Goal: Task Accomplishment & Management: Manage account settings

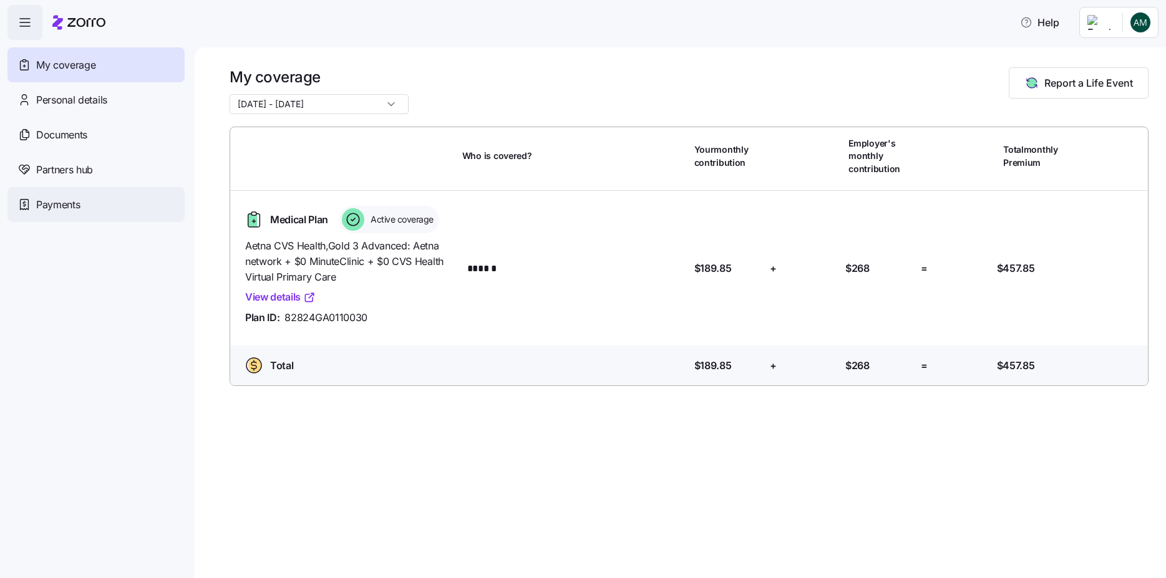
click at [75, 204] on span "Payments" at bounding box center [58, 205] width 44 height 16
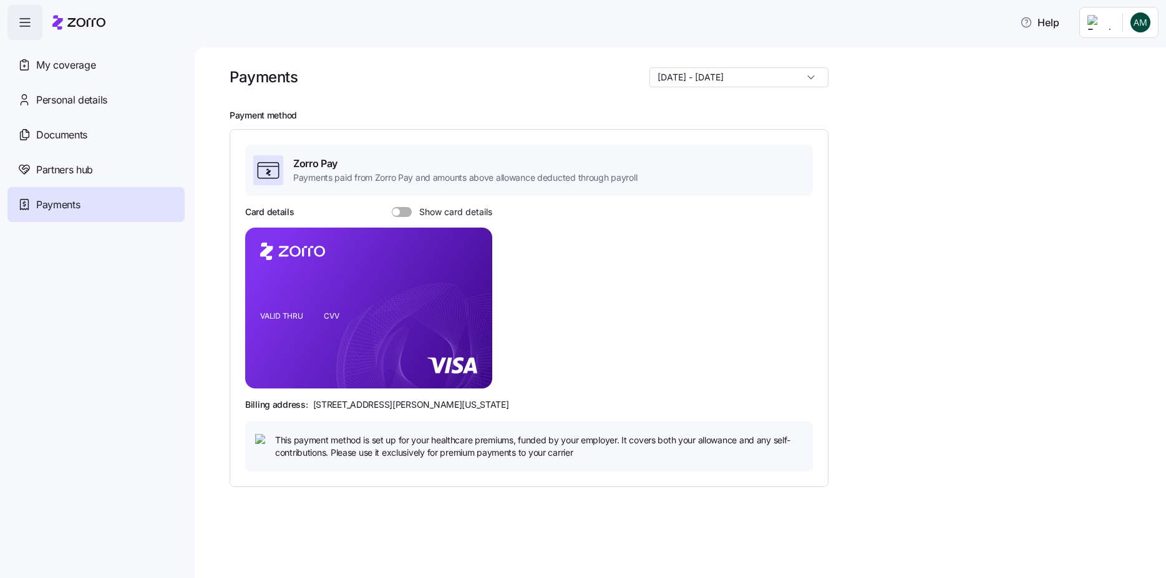
click at [385, 300] on rect at bounding box center [368, 308] width 247 height 161
click at [406, 211] on span at bounding box center [406, 212] width 12 height 10
click at [392, 207] on input "Show card details" at bounding box center [392, 207] width 0 height 0
click at [406, 211] on span at bounding box center [407, 211] width 7 height 7
click at [392, 207] on input "Show card details" at bounding box center [392, 207] width 0 height 0
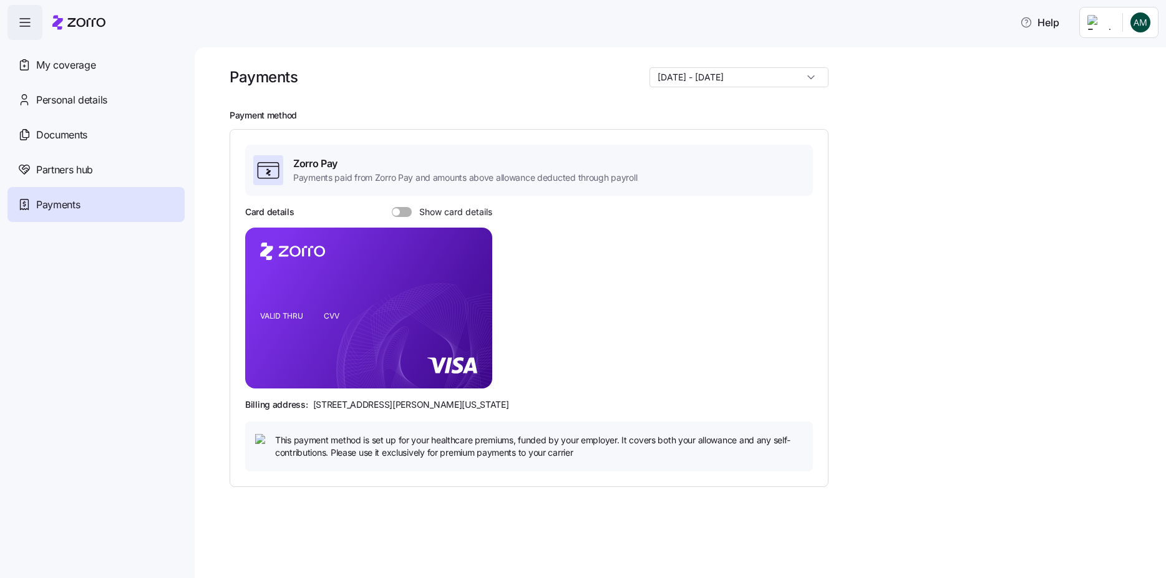
click at [322, 301] on rect at bounding box center [368, 308] width 247 height 161
click at [809, 77] on input "[DATE] - [DATE]" at bounding box center [739, 77] width 179 height 20
click at [814, 75] on div "[DATE] - [DATE]" at bounding box center [739, 77] width 179 height 20
click at [77, 66] on span "My coverage" at bounding box center [65, 65] width 59 height 16
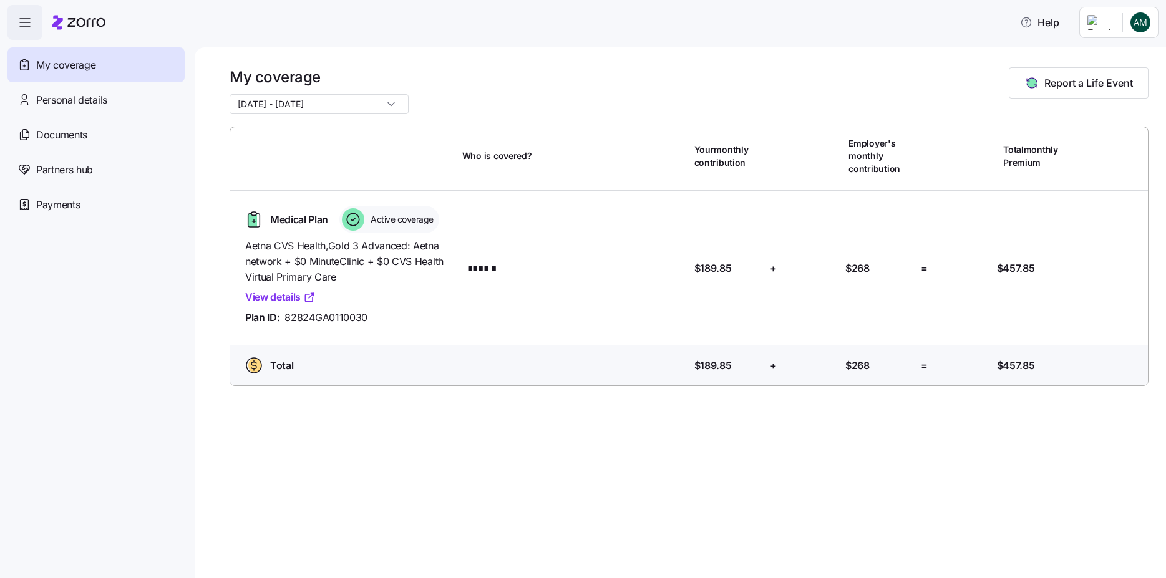
click at [296, 302] on link "View details" at bounding box center [280, 298] width 71 height 16
click at [299, 212] on div "Medical Plan" at bounding box center [285, 220] width 90 height 20
click at [293, 229] on div "Medical Plan" at bounding box center [285, 220] width 90 height 20
drag, startPoint x: 370, startPoint y: 315, endPoint x: 287, endPoint y: 318, distance: 83.1
click at [287, 318] on div "Plan ID: 82824GA0110030" at bounding box center [348, 318] width 207 height 16
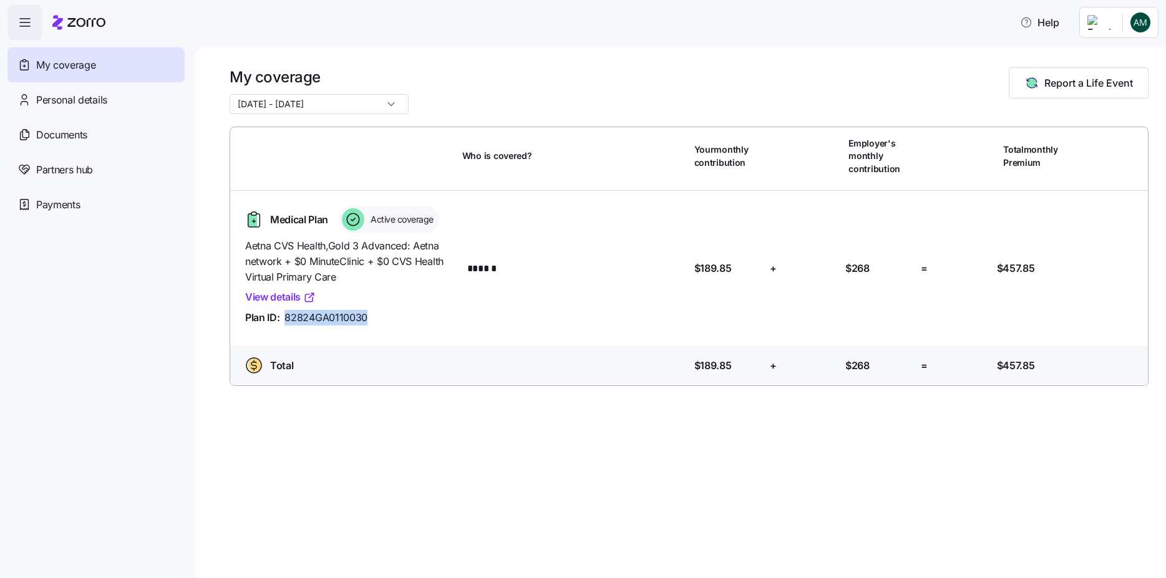
copy span "82824GA0110030"
drag, startPoint x: 369, startPoint y: 325, endPoint x: 358, endPoint y: 297, distance: 30.0
click at [363, 304] on div "Aetna CVS Health , Gold 3 Advanced: Aetna network + $0 MinuteClinic + $0 CVS He…" at bounding box center [348, 281] width 207 height 87
click at [64, 94] on span "Personal details" at bounding box center [71, 100] width 71 height 16
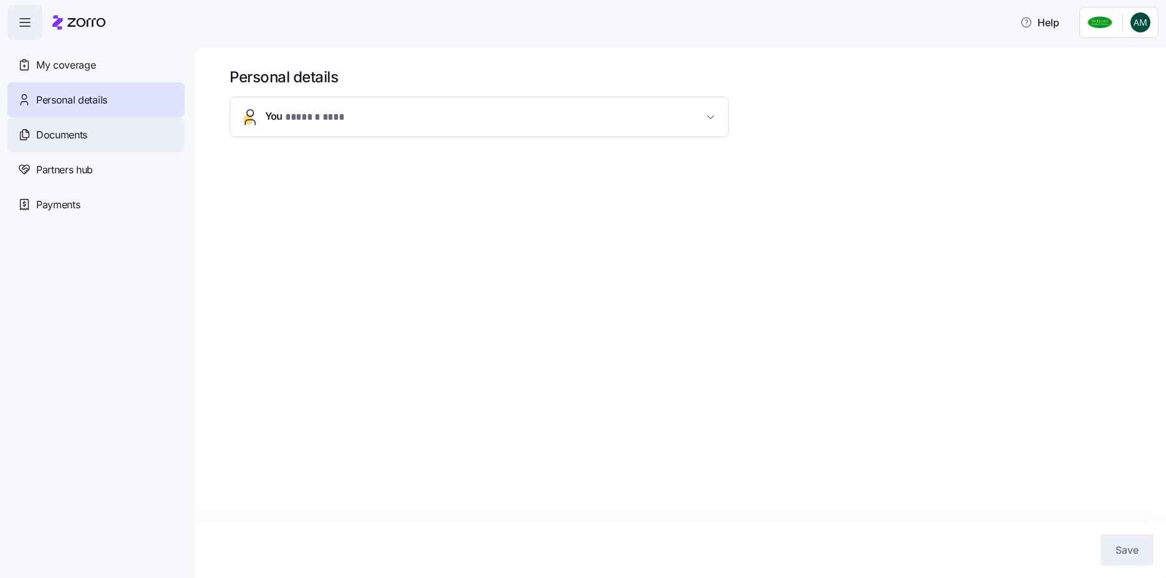
click at [79, 130] on span "Documents" at bounding box center [61, 135] width 51 height 16
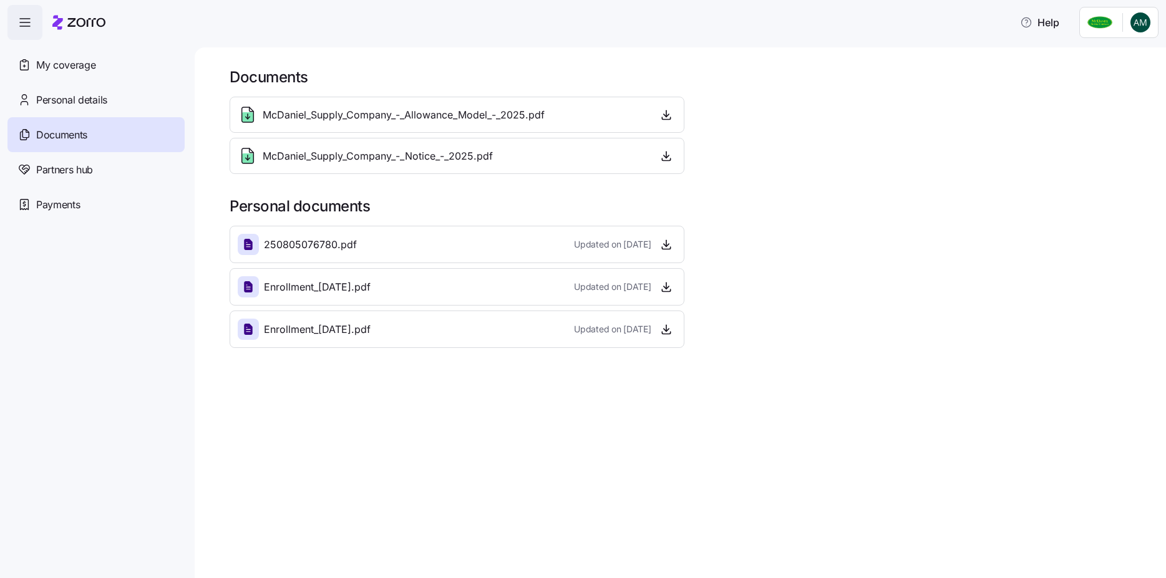
click at [341, 283] on span "Enrollment_[DATE].pdf" at bounding box center [317, 288] width 107 height 16
click at [66, 63] on span "My coverage" at bounding box center [65, 65] width 59 height 16
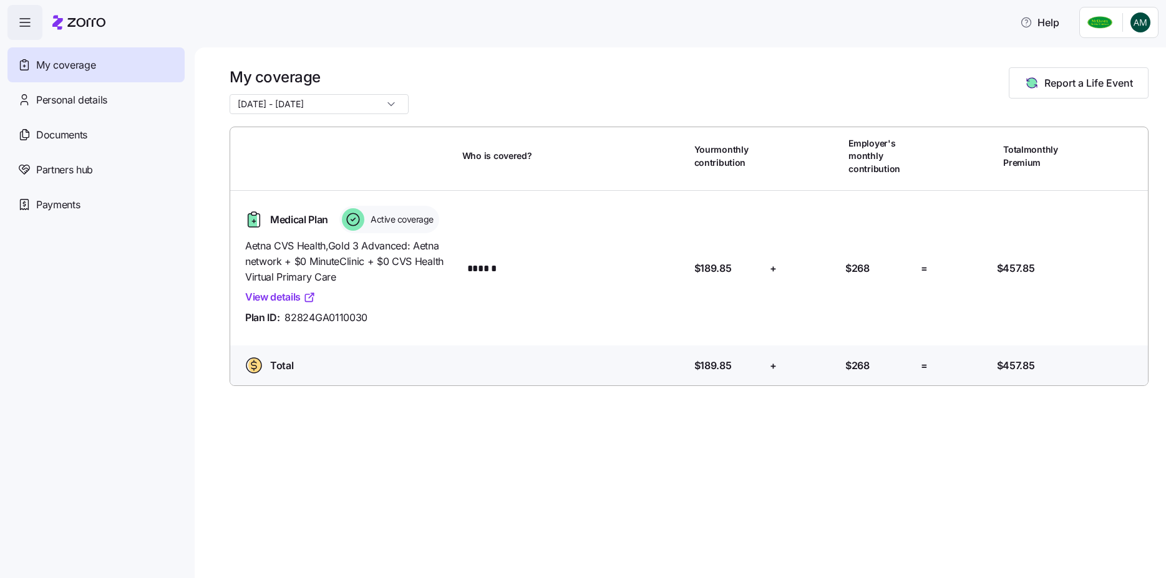
click at [381, 219] on span "Active coverage" at bounding box center [400, 219] width 67 height 12
click at [304, 226] on span "Medical Plan" at bounding box center [299, 220] width 58 height 16
click at [743, 264] on div "Your contribution: $189.85" at bounding box center [728, 269] width 66 height 16
drag, startPoint x: 373, startPoint y: 321, endPoint x: 284, endPoint y: 321, distance: 89.2
click at [284, 321] on div "Plan ID: 82824GA0110030" at bounding box center [348, 318] width 207 height 16
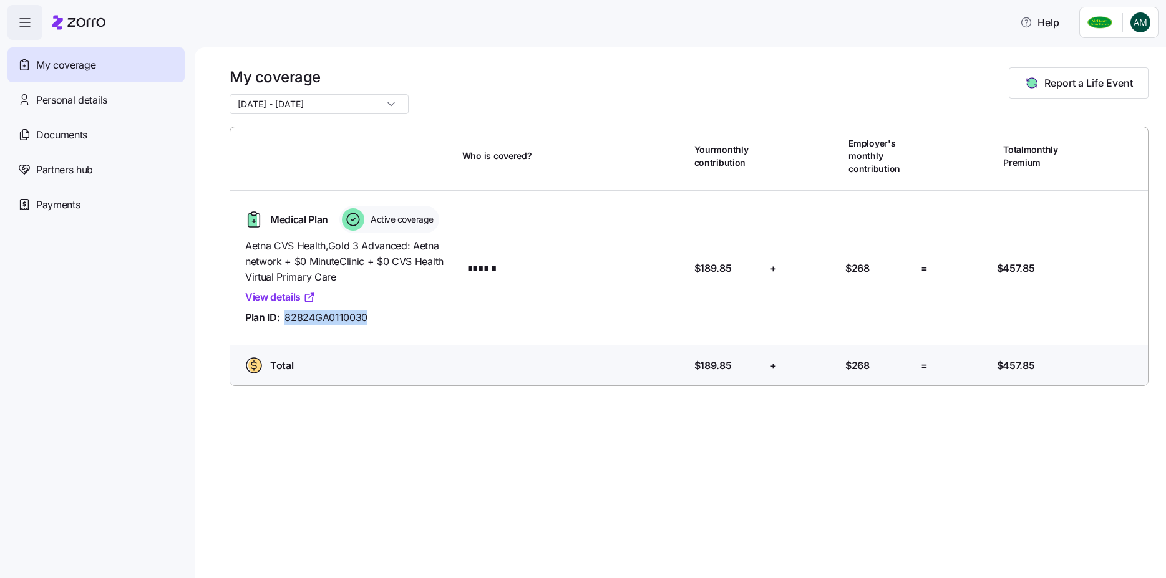
copy span "82824GA0110030"
click at [42, 145] on div "Documents" at bounding box center [95, 134] width 177 height 35
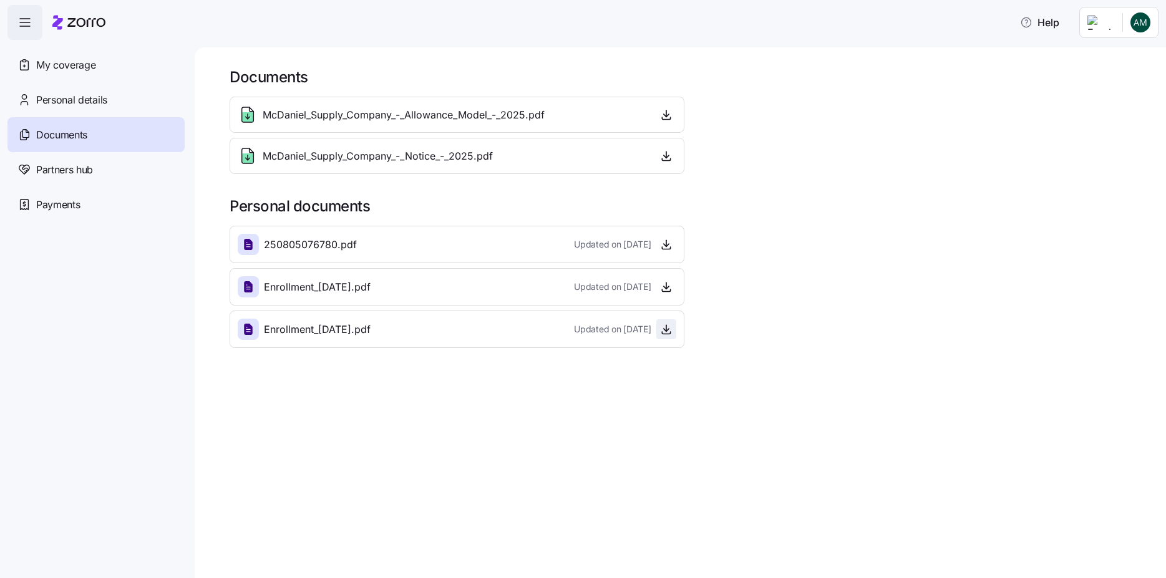
click at [670, 328] on icon "button" at bounding box center [666, 329] width 12 height 12
click at [665, 285] on icon "button" at bounding box center [666, 287] width 12 height 12
drag, startPoint x: 248, startPoint y: 240, endPoint x: 311, endPoint y: 240, distance: 63.0
click at [251, 240] on icon at bounding box center [248, 244] width 15 height 15
click at [674, 331] on span "button" at bounding box center [666, 329] width 19 height 19
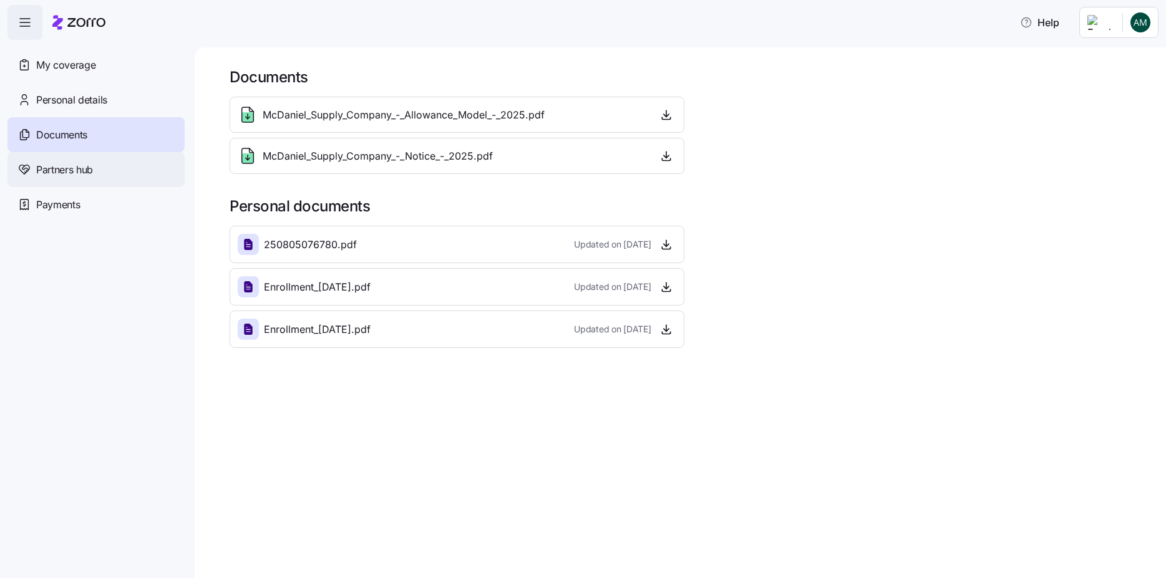
click at [78, 168] on span "Partners hub" at bounding box center [64, 170] width 57 height 16
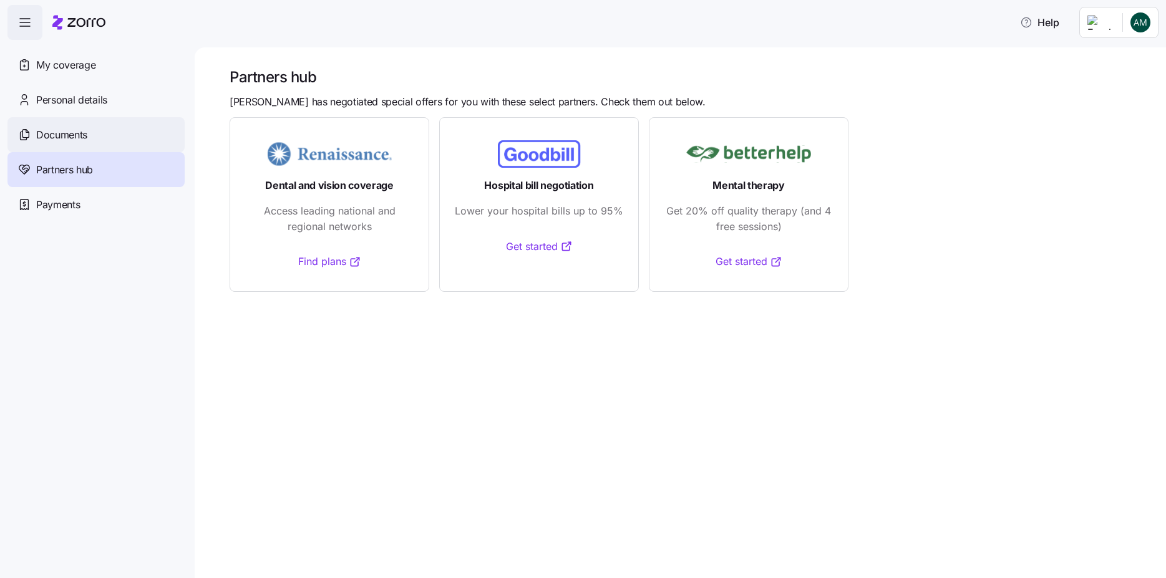
click at [57, 136] on span "Documents" at bounding box center [61, 135] width 51 height 16
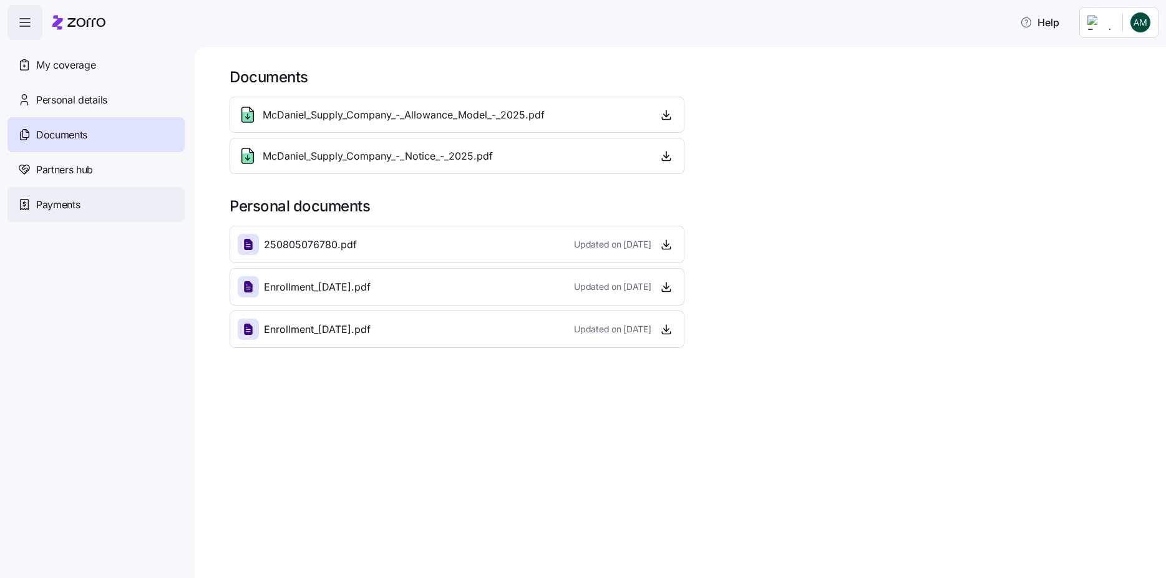
click at [73, 200] on span "Payments" at bounding box center [58, 205] width 44 height 16
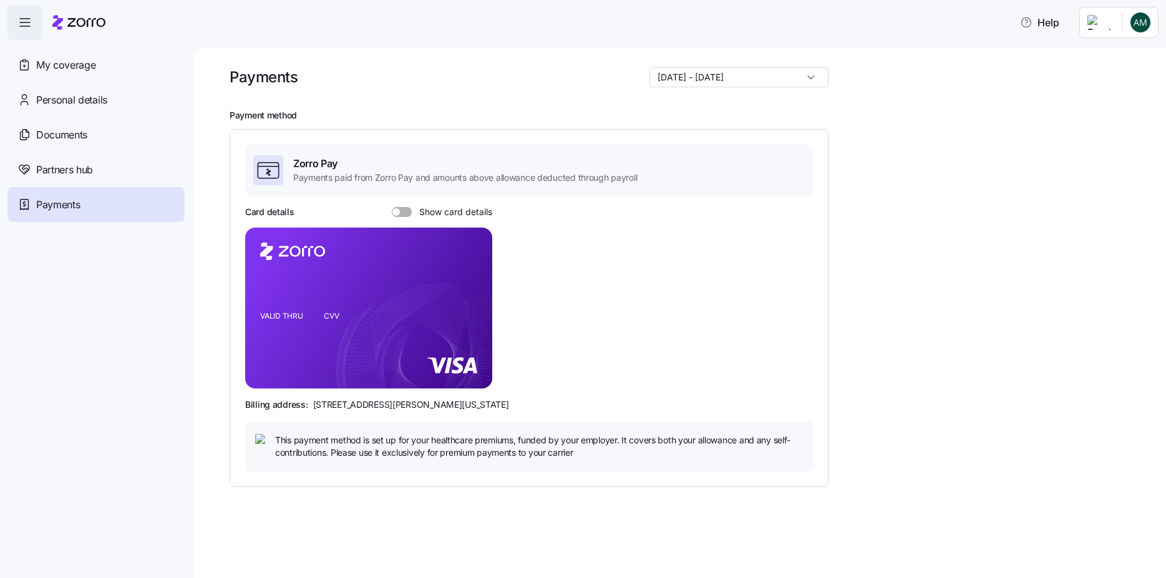
click at [389, 294] on rect at bounding box center [368, 308] width 247 height 161
click at [343, 273] on rect at bounding box center [368, 308] width 247 height 161
click at [371, 172] on span "Payments paid from Zorro Pay and amounts above allowance deducted through payro…" at bounding box center [465, 178] width 344 height 12
click at [408, 207] on label "Show card details" at bounding box center [442, 212] width 100 height 10
click at [392, 207] on input "Show card details" at bounding box center [392, 207] width 0 height 0
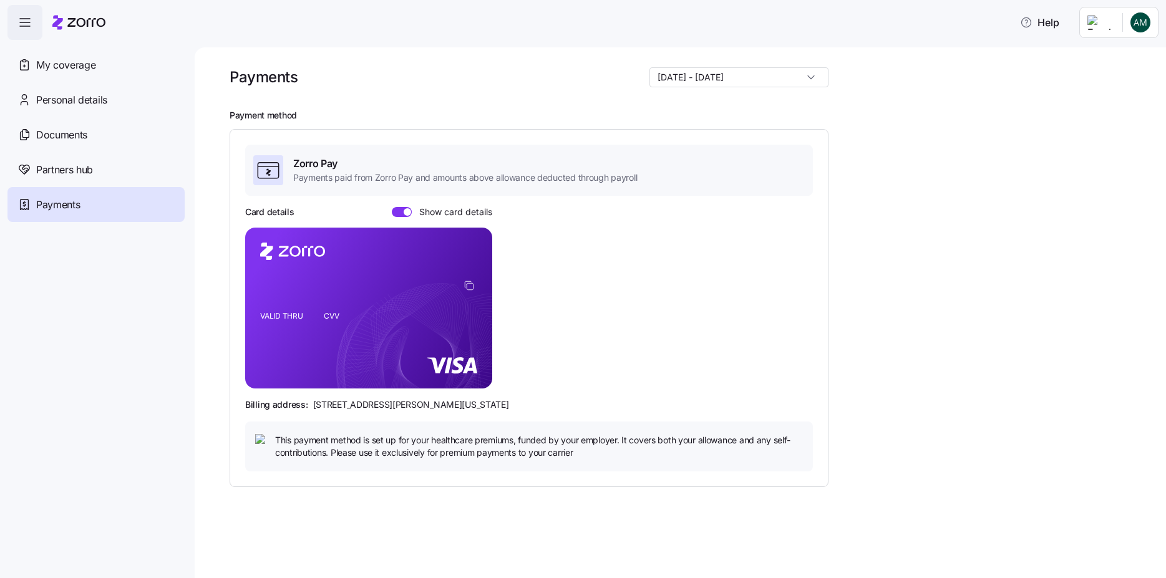
click at [407, 212] on span at bounding box center [407, 211] width 7 height 7
click at [392, 207] on input "Show card details" at bounding box center [392, 207] width 0 height 0
click at [813, 71] on input "[DATE] - [DATE]" at bounding box center [739, 77] width 179 height 20
click at [813, 77] on div "[DATE] - [DATE]" at bounding box center [739, 77] width 179 height 20
click at [813, 77] on input "[DATE] - [DATE]" at bounding box center [739, 77] width 179 height 20
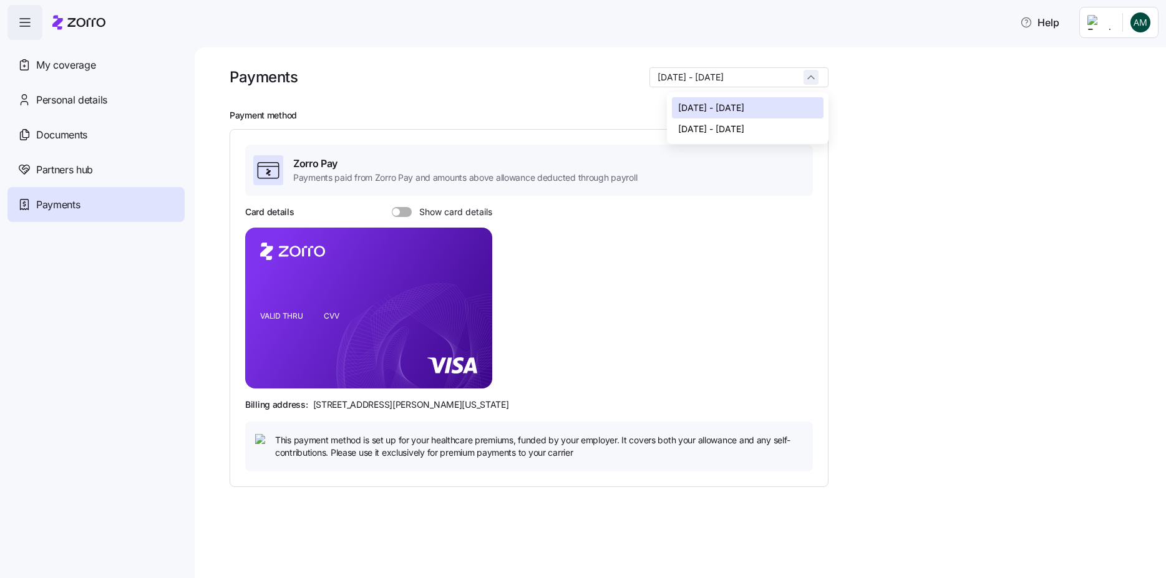
click at [811, 76] on div "[DATE] - [DATE]" at bounding box center [739, 77] width 179 height 20
click at [404, 212] on span at bounding box center [406, 212] width 12 height 10
click at [392, 207] on input "Show card details" at bounding box center [392, 207] width 0 height 0
click at [261, 290] on icon "VALID THRU CVV" at bounding box center [368, 308] width 247 height 161
click at [469, 286] on icon "copy-to-clipboard" at bounding box center [469, 285] width 11 height 11
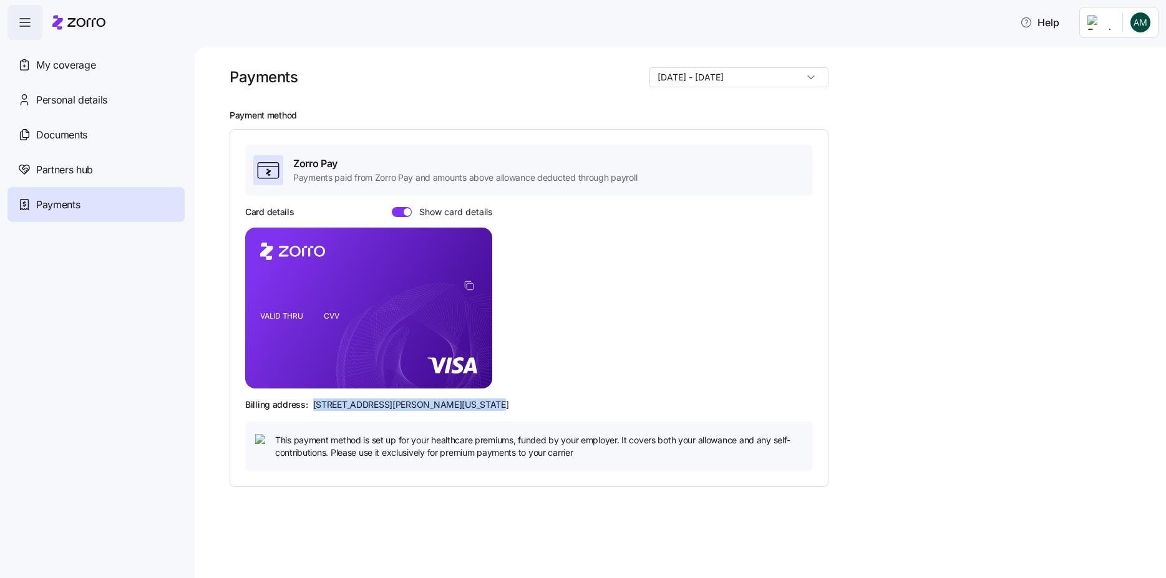
drag, startPoint x: 473, startPoint y: 405, endPoint x: 313, endPoint y: 404, distance: 160.4
click at [313, 404] on div "Billing address: [STREET_ADDRESS][PERSON_NAME][US_STATE]" at bounding box center [529, 405] width 568 height 12
copy span "[STREET_ADDRESS][PERSON_NAME][US_STATE]"
click at [78, 131] on span "Documents" at bounding box center [61, 135] width 51 height 16
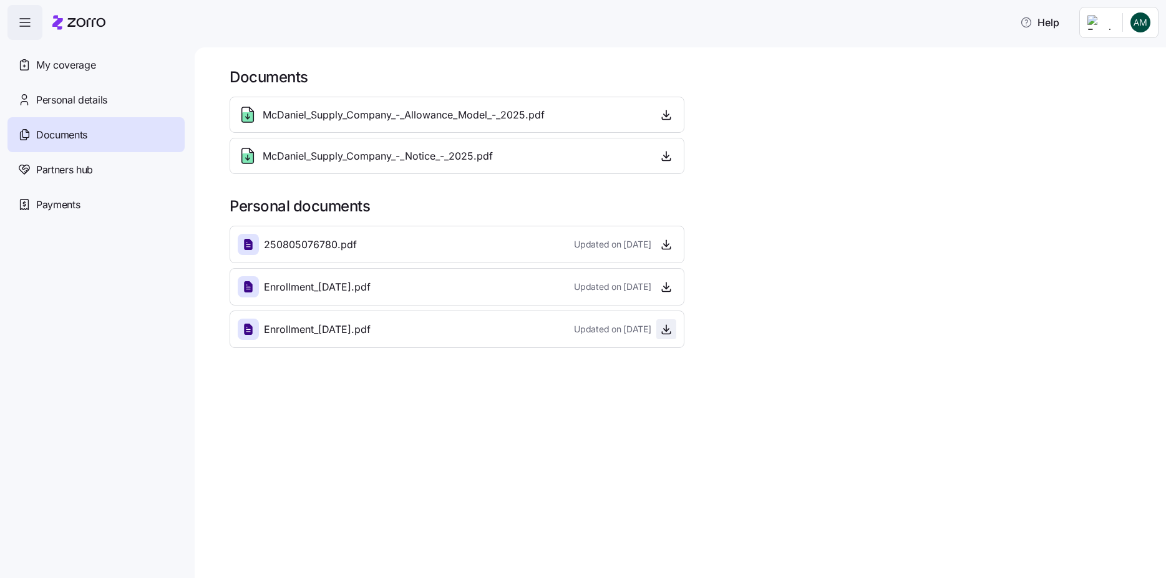
click at [661, 331] on icon "button" at bounding box center [666, 329] width 12 height 12
click at [667, 291] on icon "button" at bounding box center [666, 287] width 12 height 12
click at [664, 331] on icon "button" at bounding box center [666, 329] width 12 height 12
click at [671, 295] on span "button" at bounding box center [666, 287] width 19 height 19
click at [670, 334] on icon "button" at bounding box center [666, 334] width 8 height 2
